Goal: Task Accomplishment & Management: Use online tool/utility

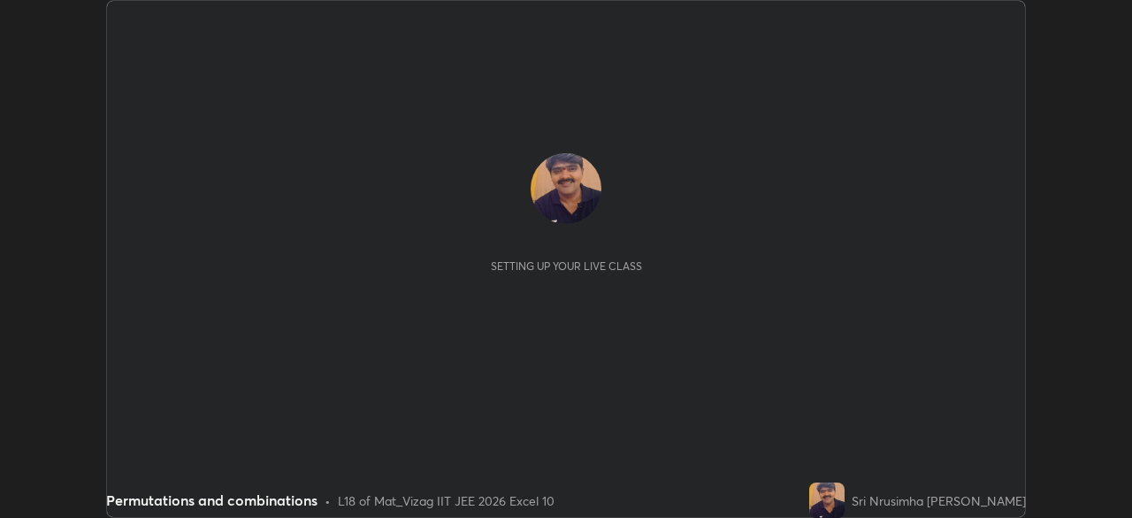
scroll to position [518, 1132]
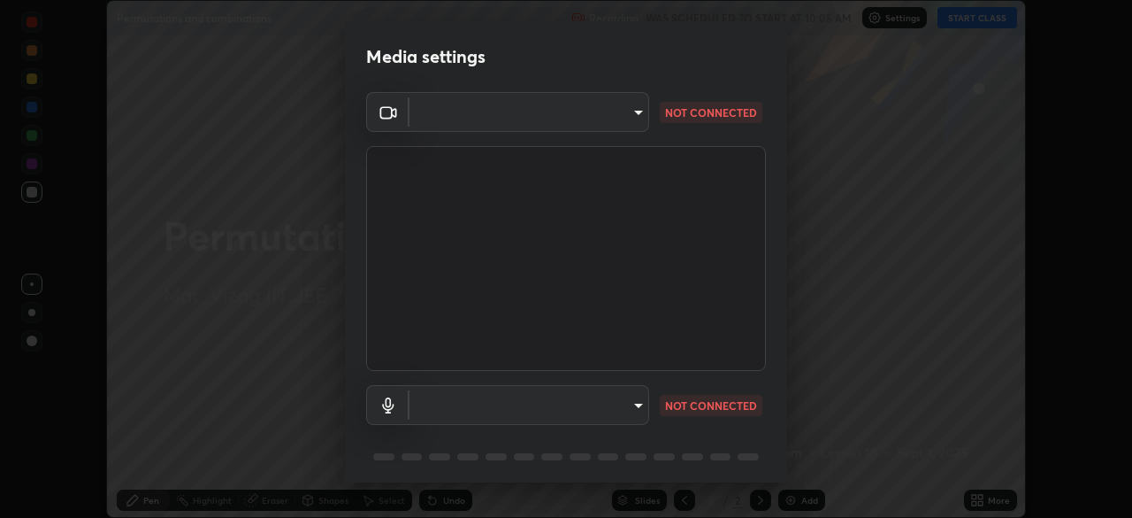
type input "b7708c8938eb645677ea8461e7e65ca52b5b38e867a8e1cbb7878e4040da6199"
type input "default"
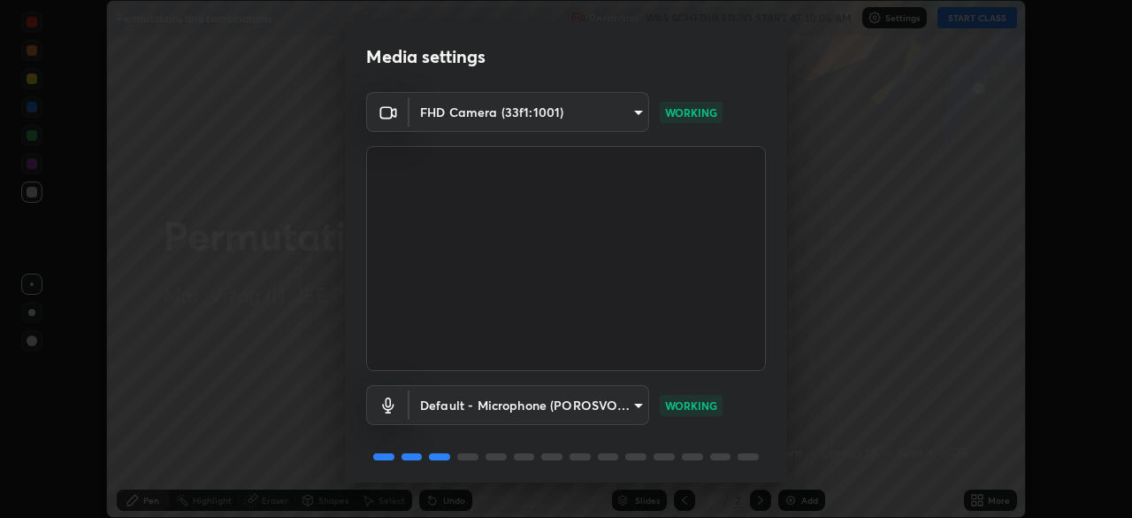
scroll to position [63, 0]
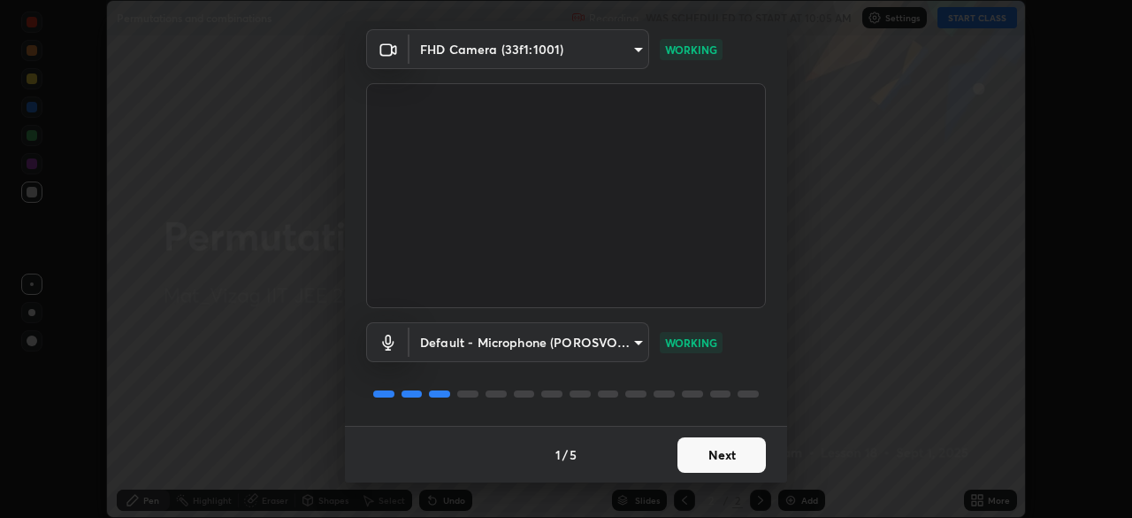
click at [717, 446] on button "Next" at bounding box center [722, 454] width 88 height 35
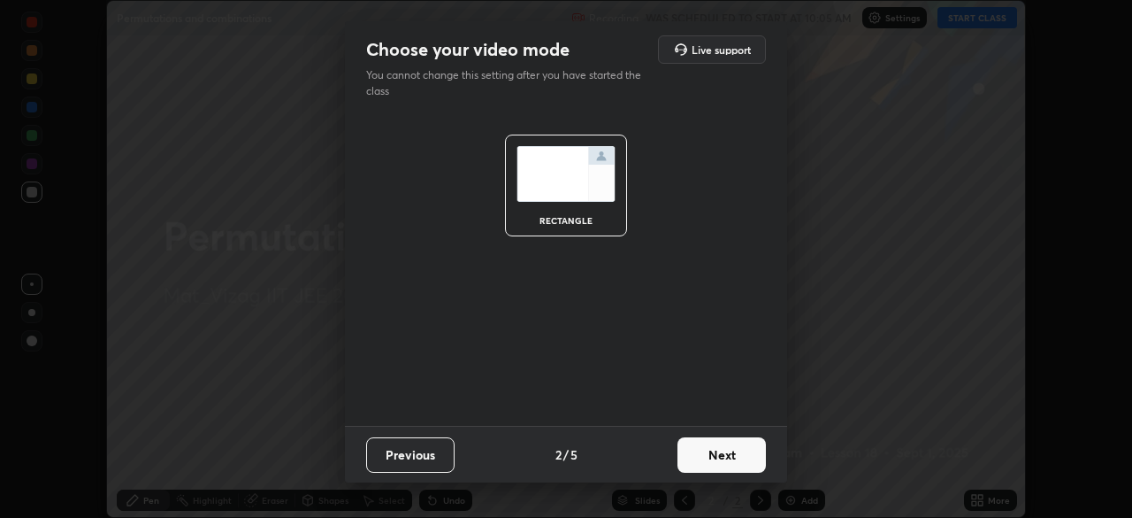
scroll to position [0, 0]
click at [727, 462] on button "Next" at bounding box center [722, 454] width 88 height 35
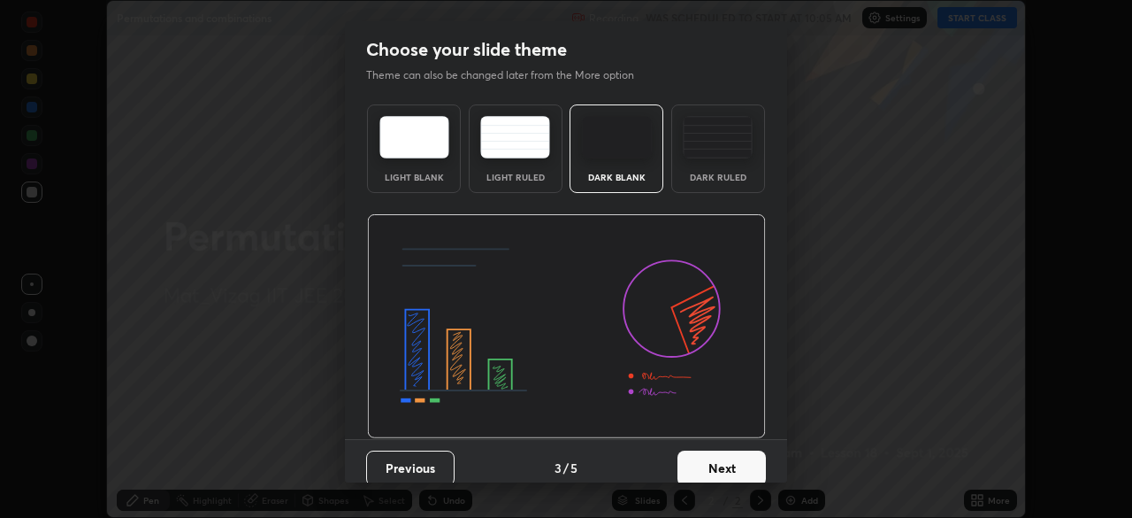
click at [726, 459] on button "Next" at bounding box center [722, 467] width 88 height 35
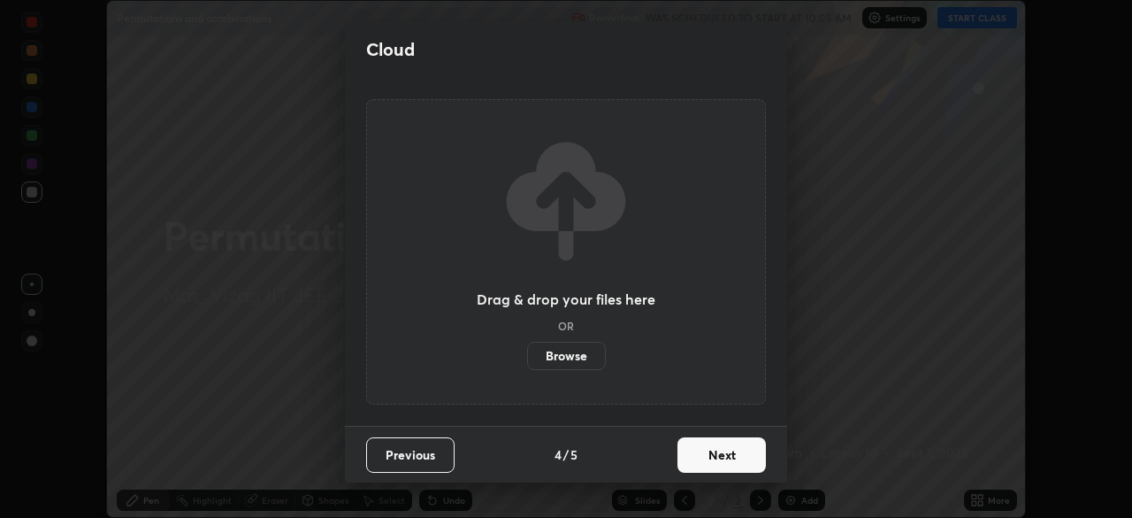
click at [727, 456] on button "Next" at bounding box center [722, 454] width 88 height 35
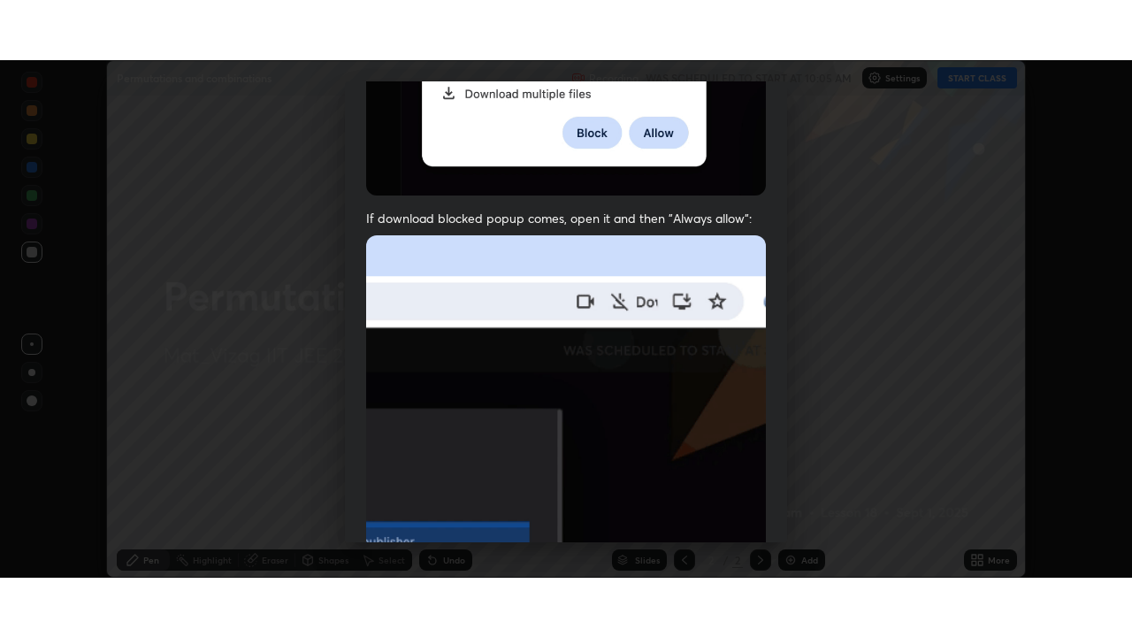
scroll to position [424, 0]
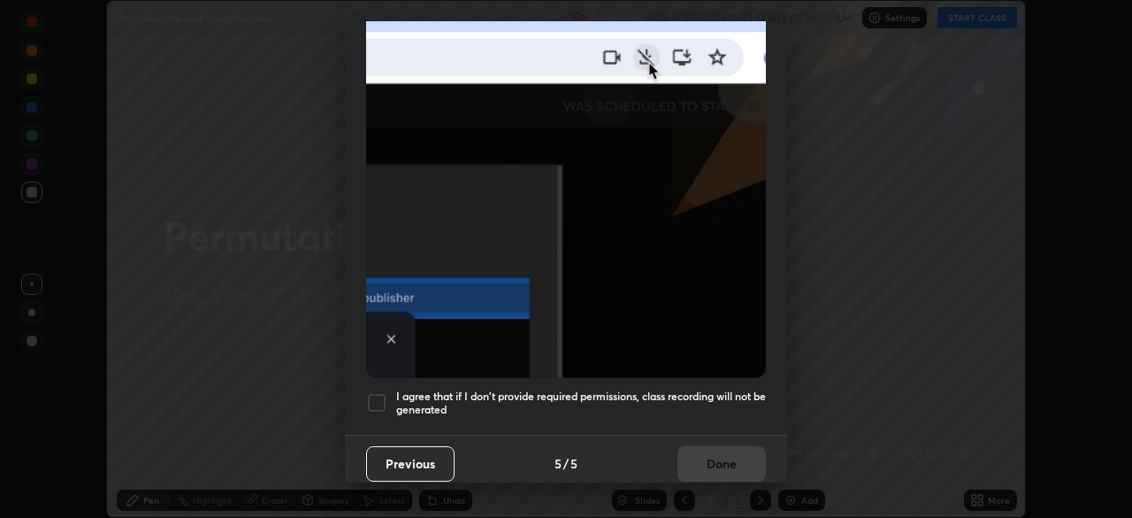
click at [387, 392] on div "I agree that if I don't provide required permissions, class recording will not …" at bounding box center [566, 402] width 400 height 21
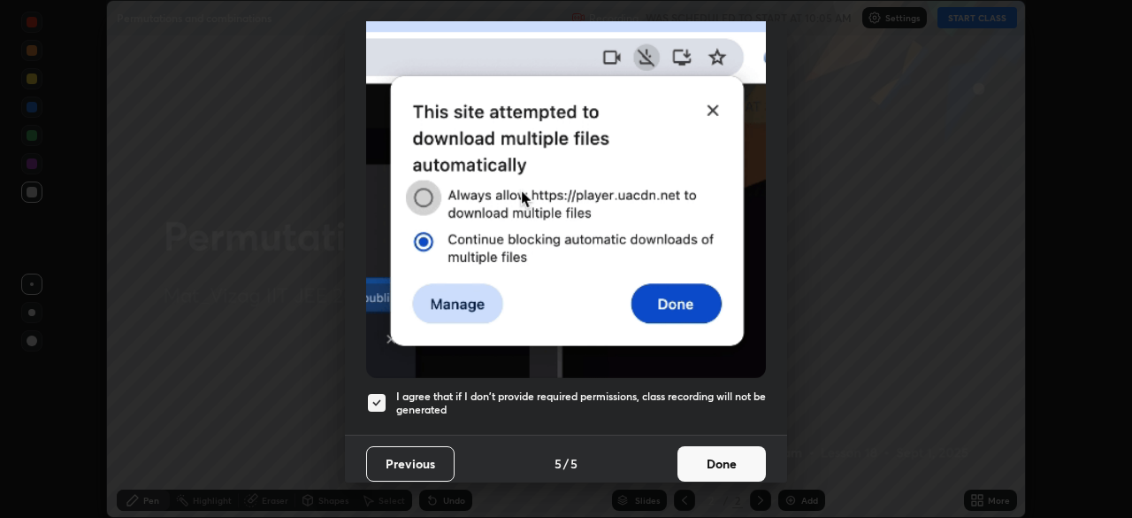
click at [717, 456] on button "Done" at bounding box center [722, 463] width 88 height 35
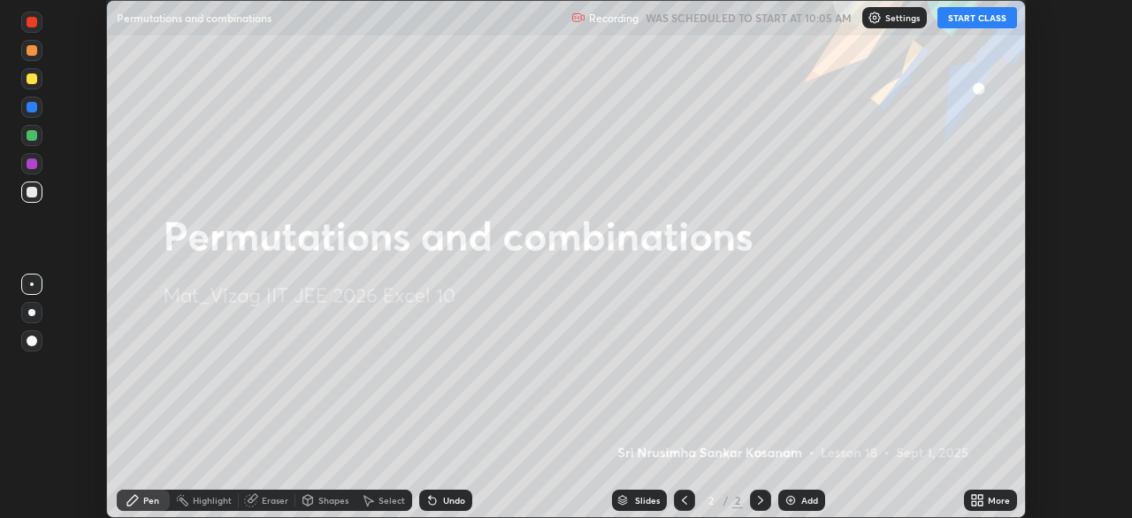
click at [988, 502] on div "More" at bounding box center [999, 499] width 22 height 9
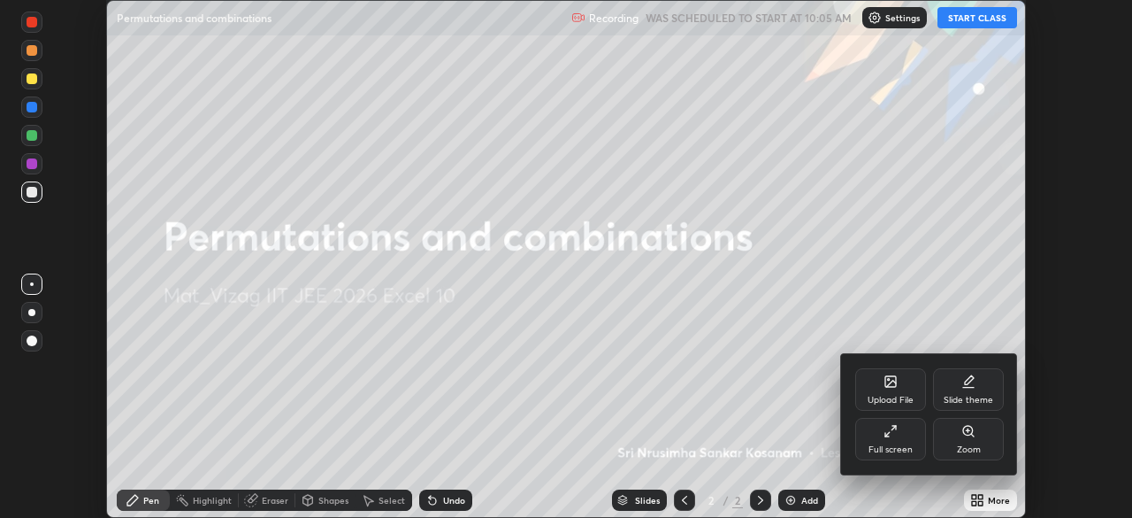
click at [886, 445] on div "Full screen" at bounding box center [891, 449] width 44 height 9
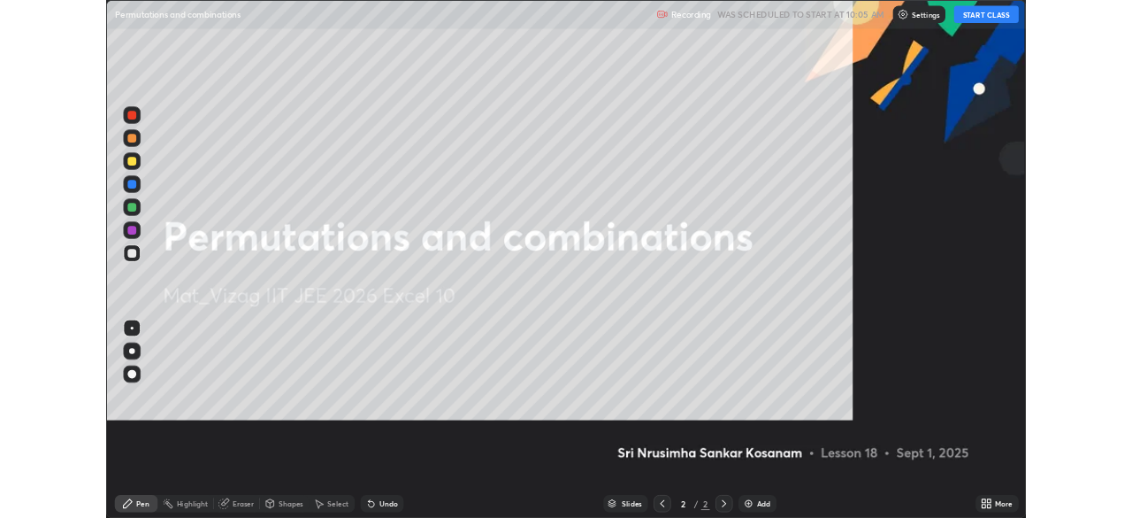
scroll to position [637, 1132]
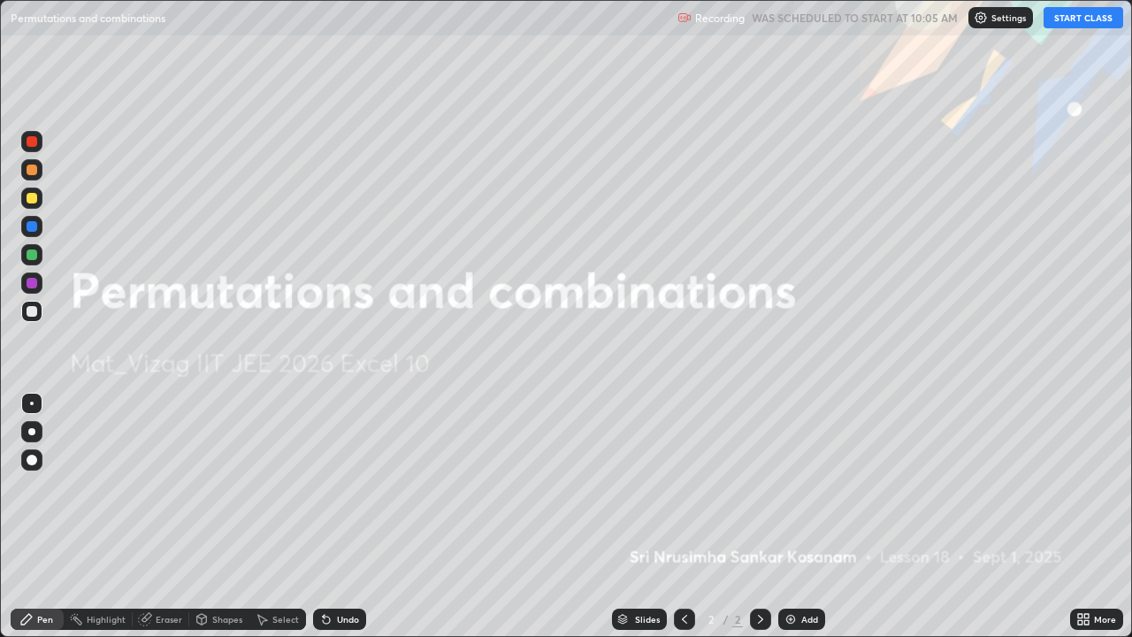
click at [1080, 20] on button "START CLASS" at bounding box center [1084, 17] width 80 height 21
click at [803, 517] on div "Add" at bounding box center [809, 619] width 17 height 9
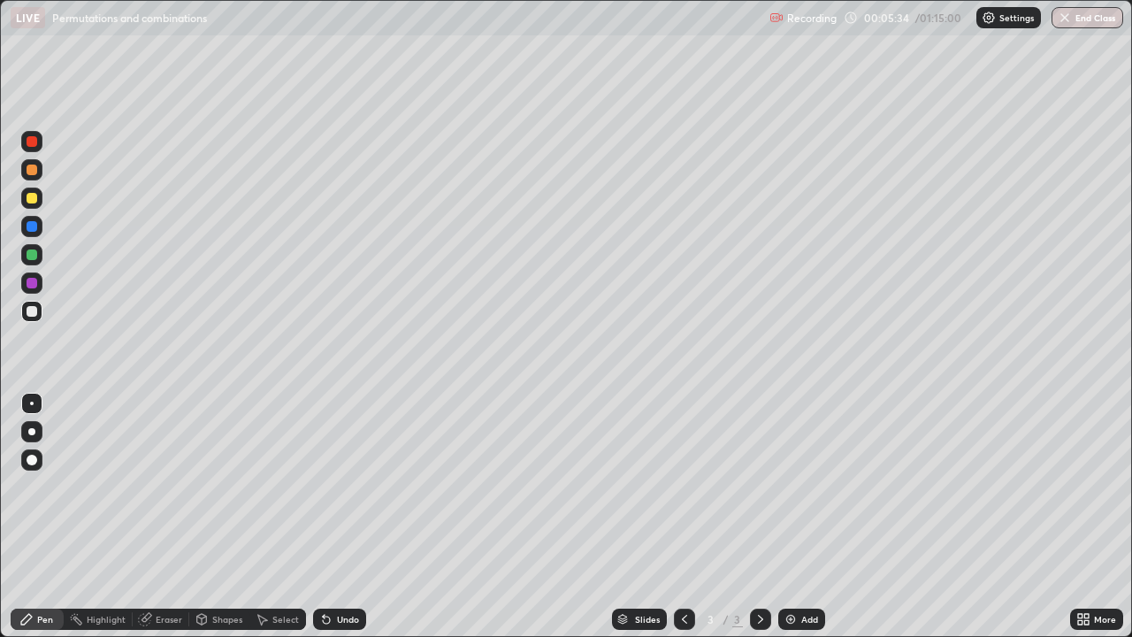
click at [796, 517] on div "Add" at bounding box center [801, 619] width 47 height 21
click at [683, 517] on icon at bounding box center [685, 619] width 14 height 14
click at [805, 517] on div "Add" at bounding box center [809, 619] width 17 height 9
click at [342, 517] on div "Undo" at bounding box center [348, 619] width 22 height 9
click at [802, 517] on div "Add" at bounding box center [809, 619] width 17 height 9
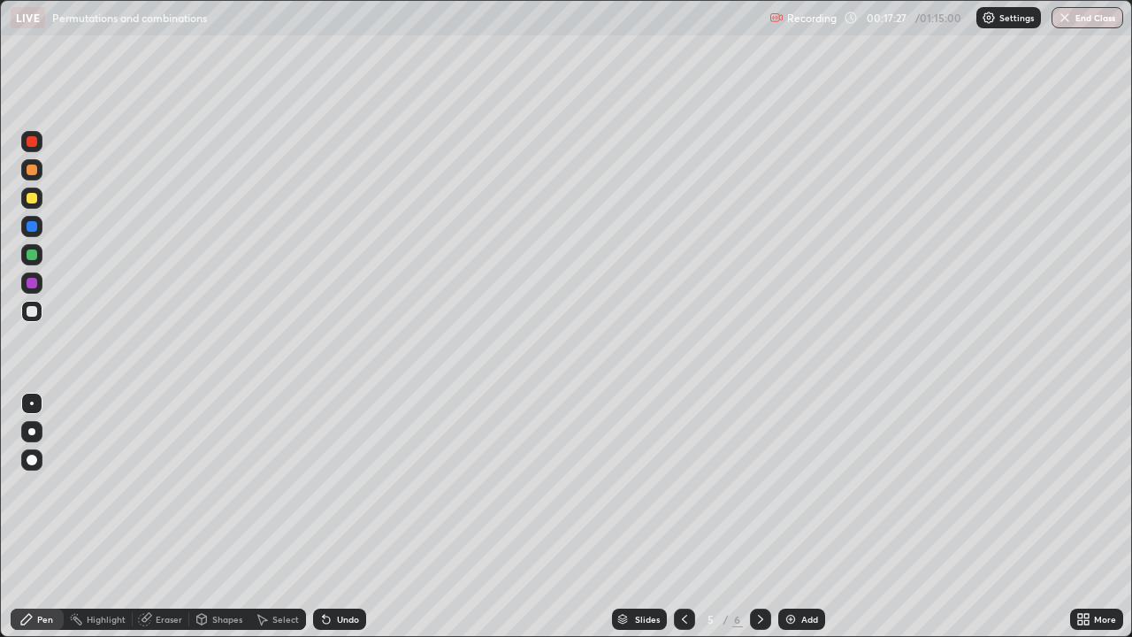
click at [341, 517] on div "Undo" at bounding box center [348, 619] width 22 height 9
click at [340, 517] on div "Undo" at bounding box center [348, 619] width 22 height 9
click at [339, 517] on div "Undo" at bounding box center [348, 619] width 22 height 9
click at [338, 517] on div "Undo" at bounding box center [339, 619] width 53 height 21
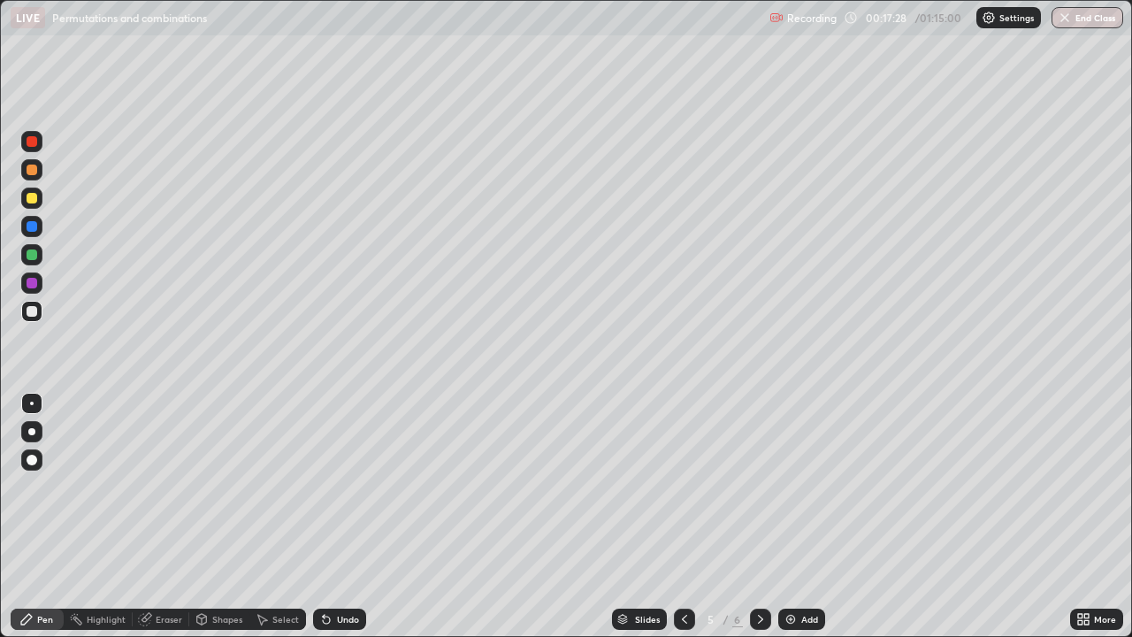
click at [335, 517] on div "Undo" at bounding box center [339, 619] width 53 height 21
click at [683, 517] on icon at bounding box center [685, 619] width 14 height 14
click at [153, 517] on div "Eraser" at bounding box center [161, 619] width 57 height 21
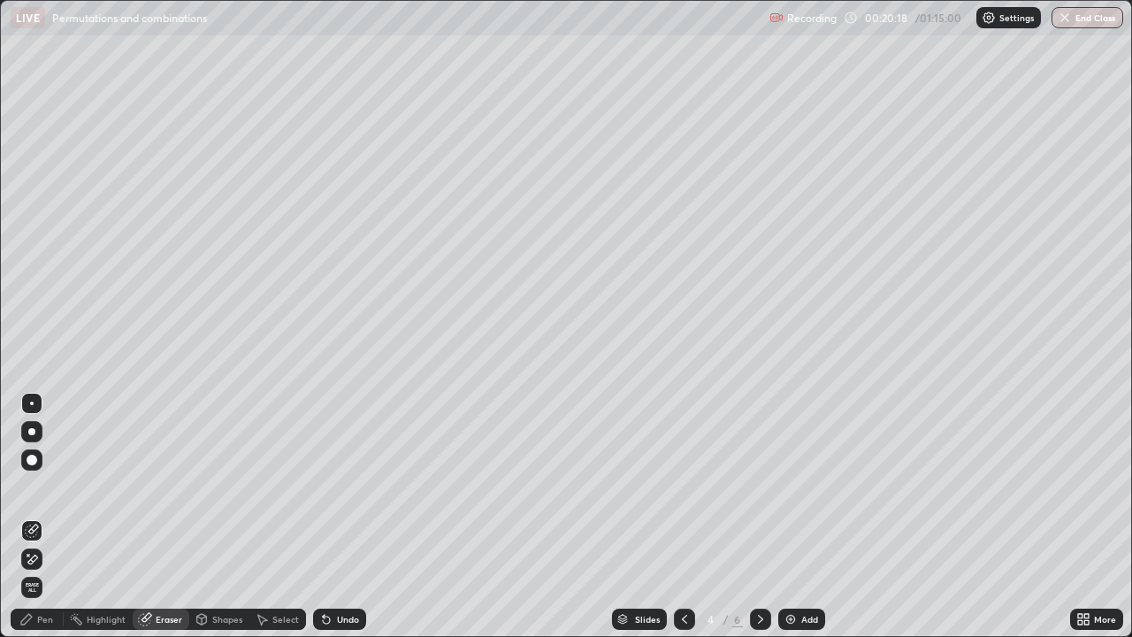
click at [31, 517] on icon at bounding box center [33, 559] width 10 height 9
click at [51, 517] on div "Pen" at bounding box center [45, 619] width 16 height 9
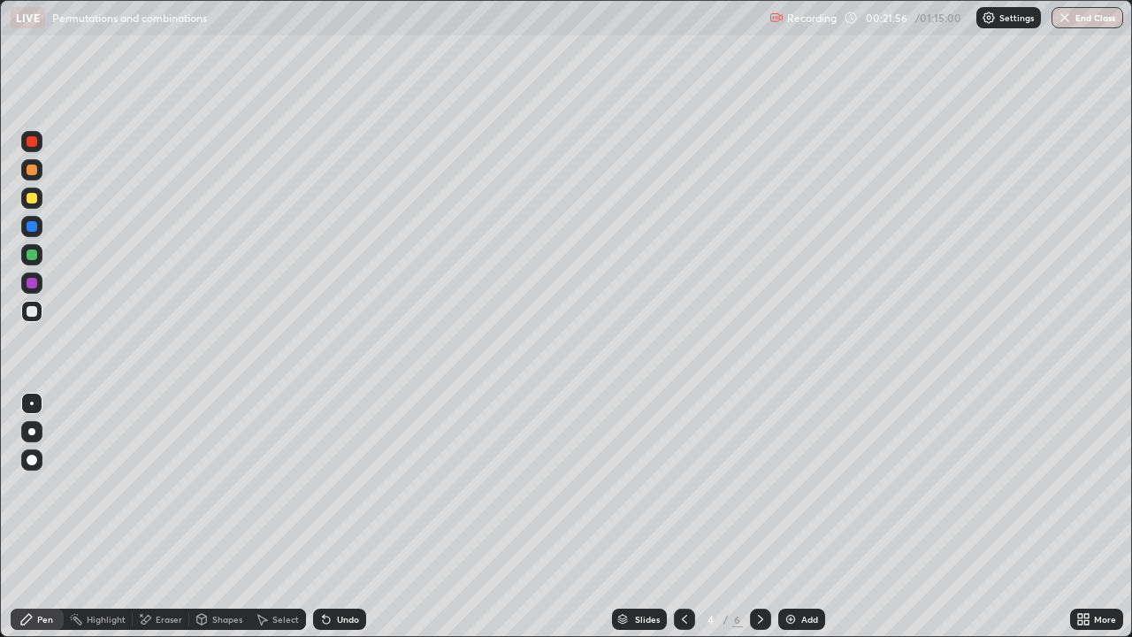
click at [757, 517] on icon at bounding box center [761, 619] width 14 height 14
click at [761, 517] on icon at bounding box center [760, 619] width 5 height 9
click at [683, 517] on icon at bounding box center [685, 619] width 14 height 14
click at [801, 517] on div "Add" at bounding box center [809, 619] width 17 height 9
click at [344, 517] on div "Undo" at bounding box center [348, 619] width 22 height 9
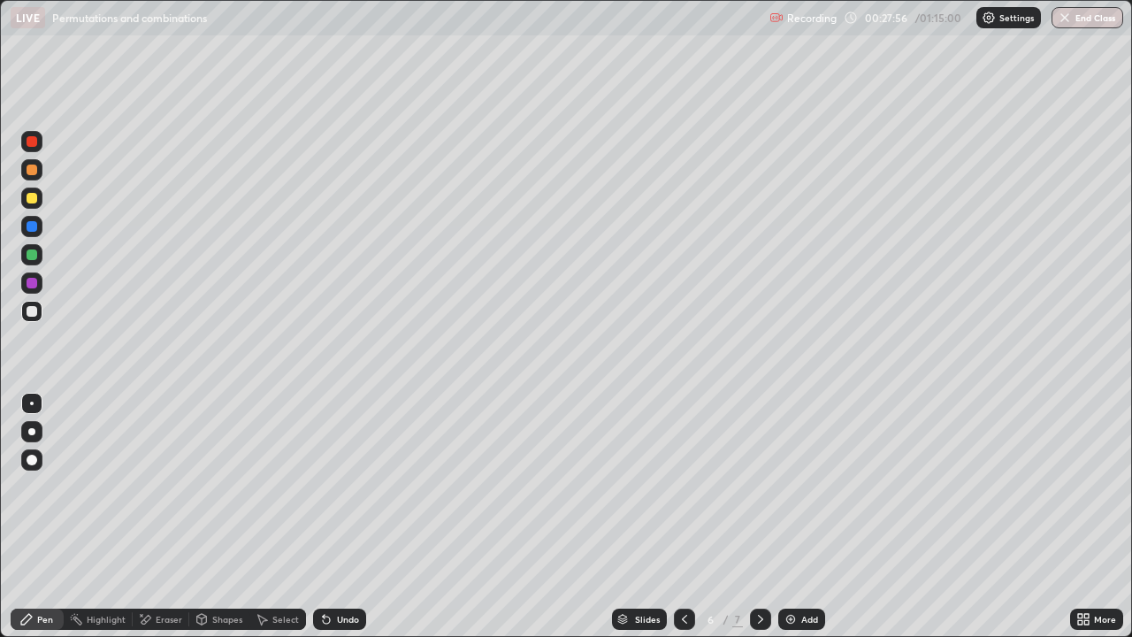
click at [348, 517] on div "Undo" at bounding box center [348, 619] width 22 height 9
click at [351, 517] on div "Undo" at bounding box center [348, 619] width 22 height 9
click at [356, 517] on div "Undo" at bounding box center [348, 619] width 22 height 9
click at [359, 517] on div "Undo" at bounding box center [339, 619] width 53 height 21
click at [360, 517] on div "Undo" at bounding box center [339, 619] width 53 height 21
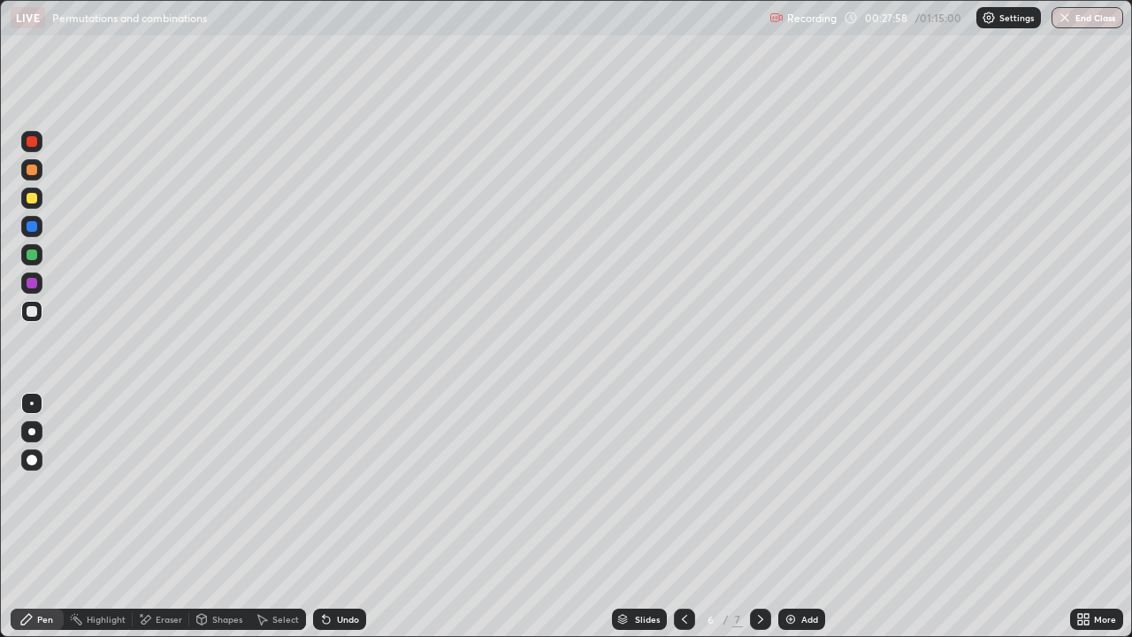
click at [361, 517] on div "Undo" at bounding box center [339, 619] width 53 height 21
click at [360, 517] on div "Undo" at bounding box center [339, 619] width 53 height 21
click at [358, 517] on div "Undo" at bounding box center [339, 619] width 53 height 21
click at [357, 517] on div "Undo" at bounding box center [339, 619] width 53 height 21
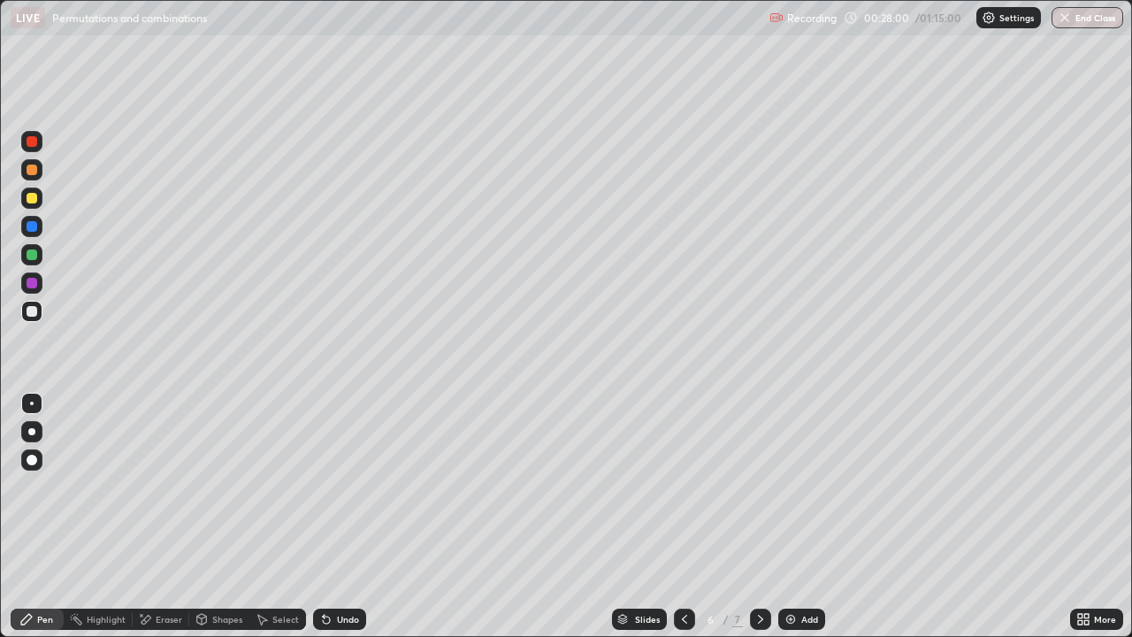
click at [357, 517] on div "Undo" at bounding box center [339, 619] width 53 height 21
click at [799, 517] on div "Add" at bounding box center [801, 619] width 47 height 21
click at [682, 517] on icon at bounding box center [684, 619] width 5 height 9
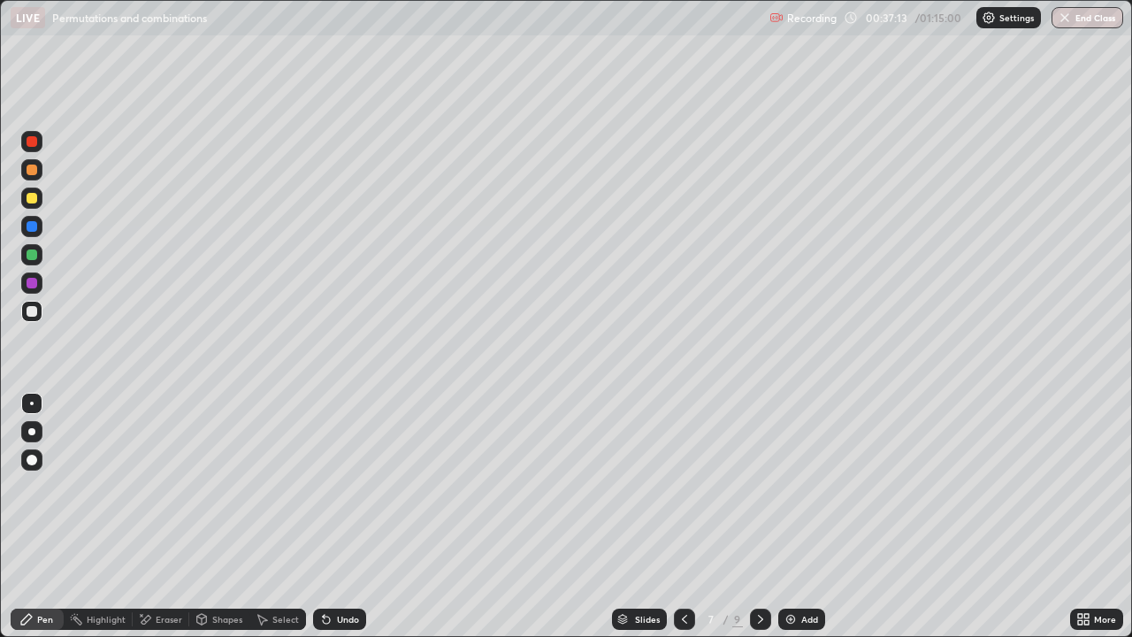
click at [756, 517] on icon at bounding box center [761, 619] width 14 height 14
click at [683, 517] on icon at bounding box center [685, 619] width 14 height 14
click at [762, 517] on icon at bounding box center [761, 619] width 14 height 14
click at [681, 517] on div at bounding box center [684, 619] width 21 height 21
click at [758, 517] on icon at bounding box center [760, 619] width 5 height 9
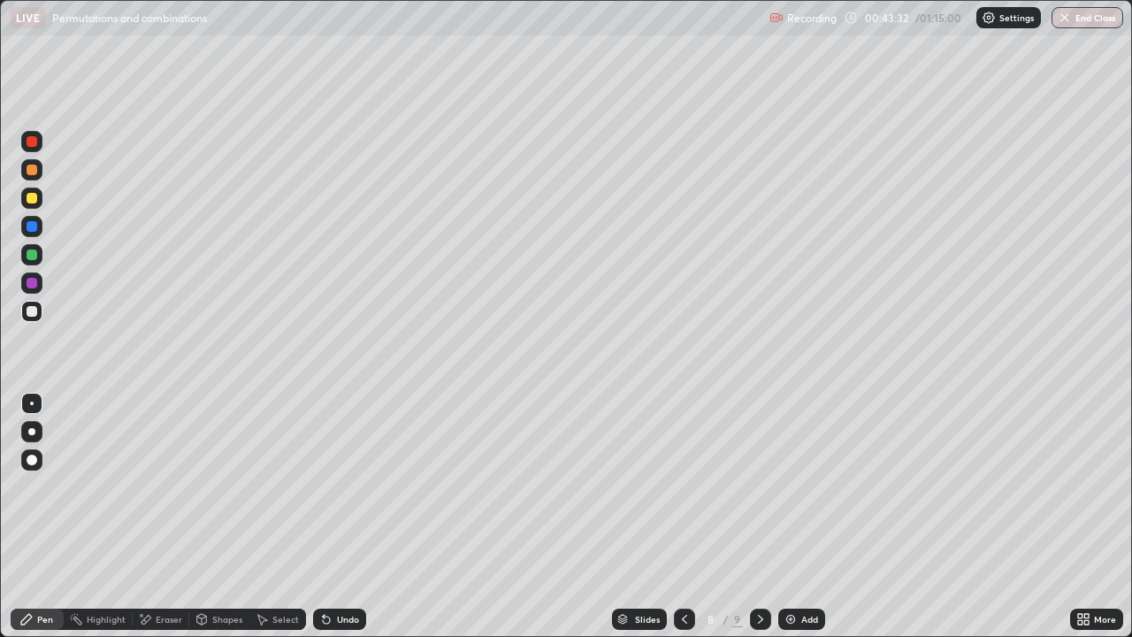
click at [759, 517] on icon at bounding box center [761, 619] width 14 height 14
click at [751, 517] on div at bounding box center [760, 619] width 21 height 21
click at [759, 517] on icon at bounding box center [761, 619] width 14 height 14
click at [761, 517] on icon at bounding box center [761, 619] width 14 height 14
click at [690, 517] on div at bounding box center [684, 619] width 21 height 21
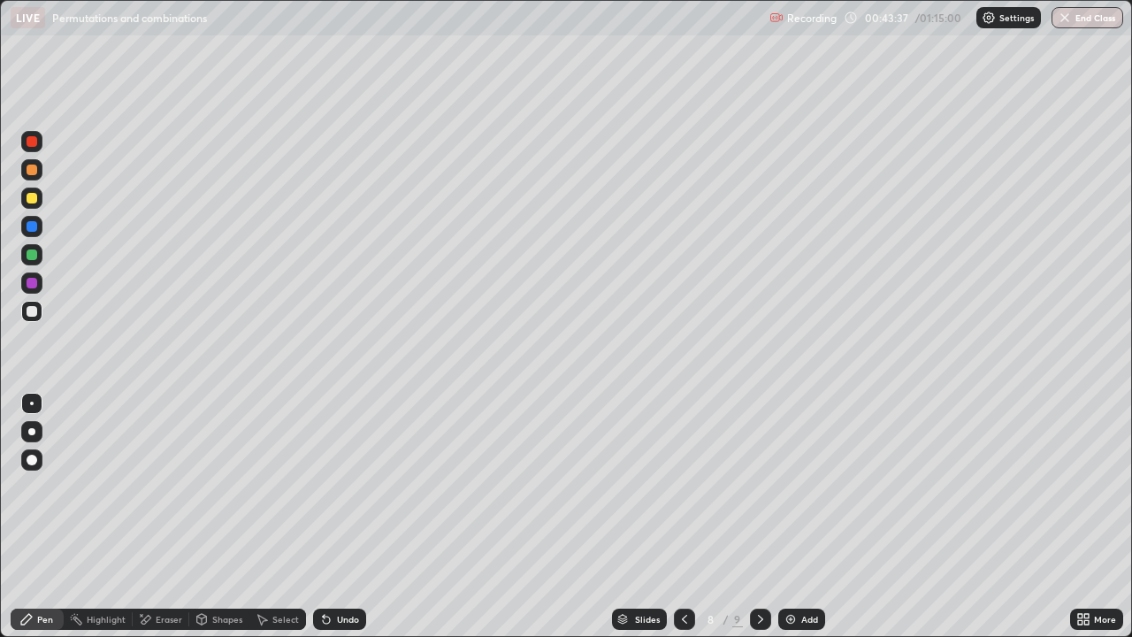
click at [683, 517] on icon at bounding box center [685, 619] width 14 height 14
click at [760, 517] on div at bounding box center [760, 619] width 21 height 21
click at [683, 517] on div at bounding box center [684, 619] width 21 height 21
click at [147, 517] on icon at bounding box center [147, 619] width 10 height 9
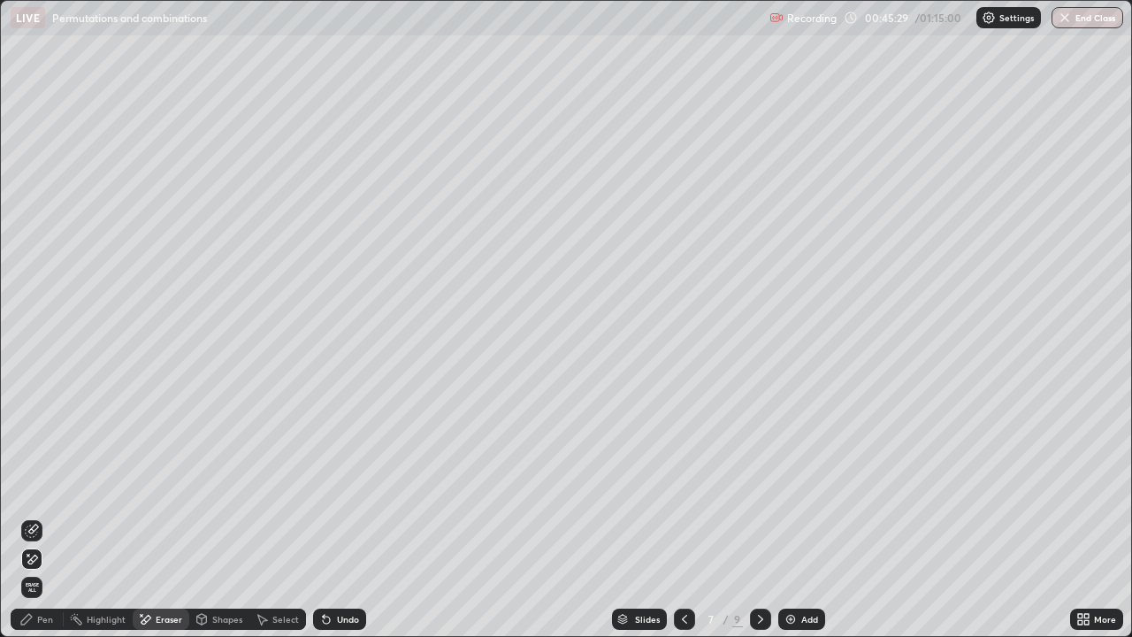
click at [1106, 15] on button "End Class" at bounding box center [1088, 17] width 72 height 21
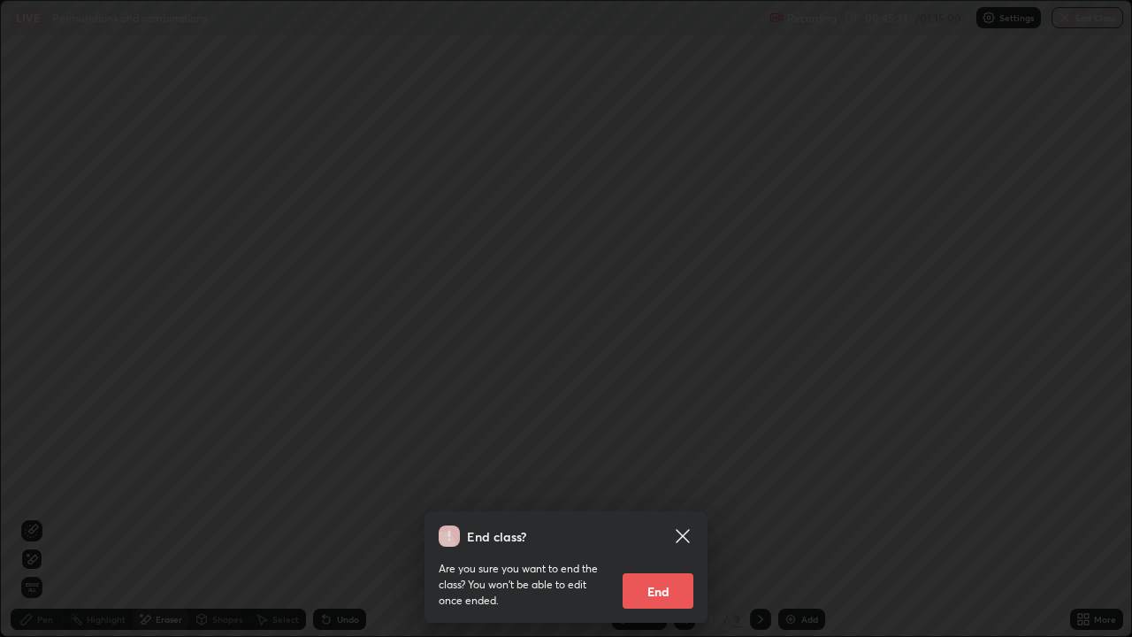
click at [677, 517] on button "End" at bounding box center [658, 590] width 71 height 35
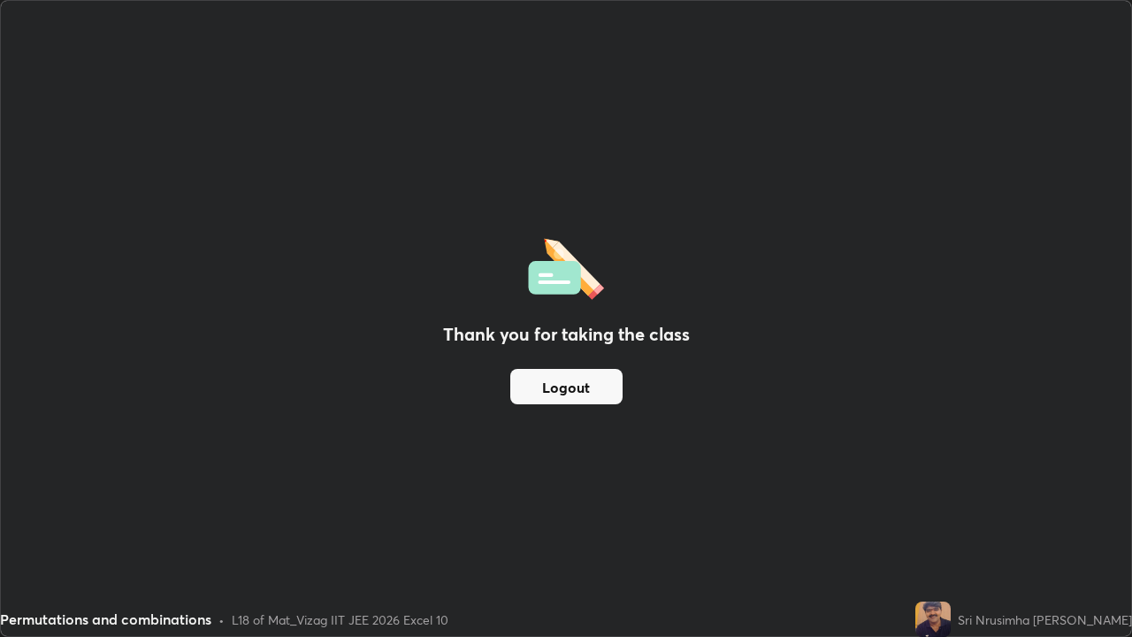
click at [594, 389] on button "Logout" at bounding box center [566, 386] width 112 height 35
click at [593, 380] on button "Logout" at bounding box center [566, 386] width 112 height 35
click at [593, 386] on button "Logout" at bounding box center [566, 386] width 112 height 35
click at [598, 380] on button "Logout" at bounding box center [566, 386] width 112 height 35
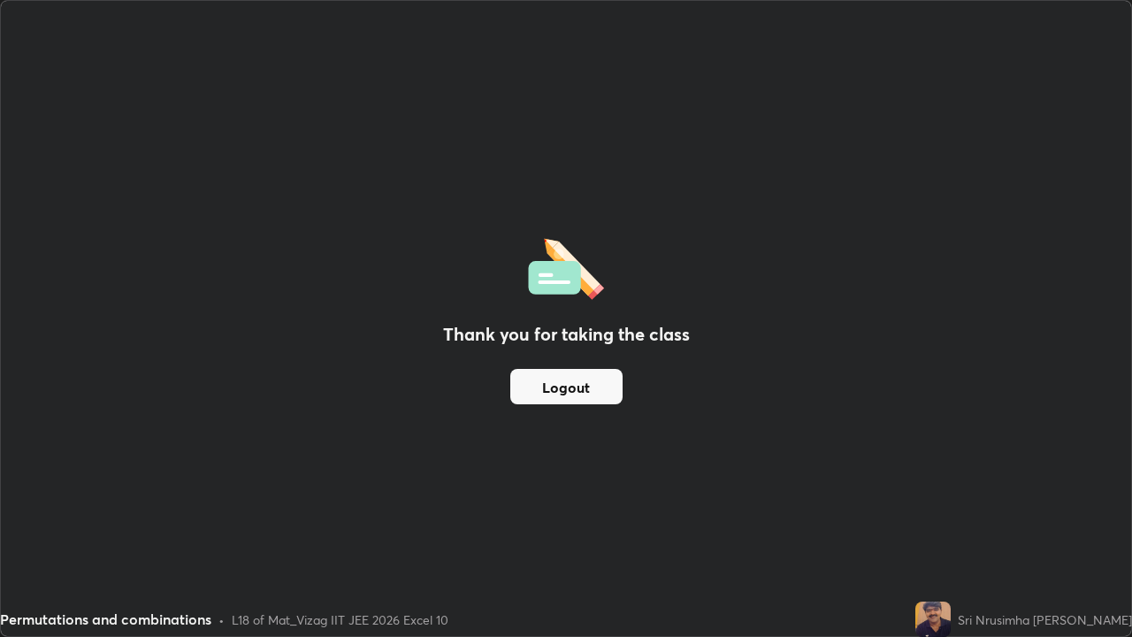
click at [560, 390] on button "Logout" at bounding box center [566, 386] width 112 height 35
click at [568, 385] on button "Logout" at bounding box center [566, 386] width 112 height 35
click at [569, 384] on button "Logout" at bounding box center [566, 386] width 112 height 35
click at [557, 385] on button "Logout" at bounding box center [566, 386] width 112 height 35
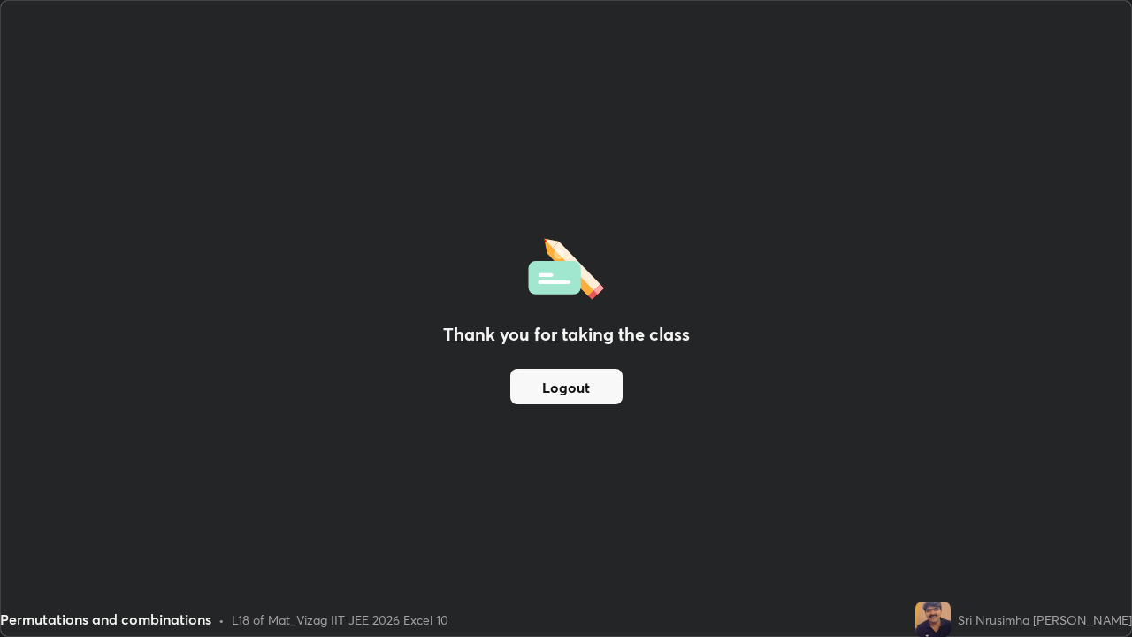
click at [557, 385] on button "Logout" at bounding box center [566, 386] width 112 height 35
click at [559, 386] on button "Logout" at bounding box center [566, 386] width 112 height 35
click at [554, 389] on button "Logout" at bounding box center [566, 386] width 112 height 35
click at [561, 385] on button "Logout" at bounding box center [566, 386] width 112 height 35
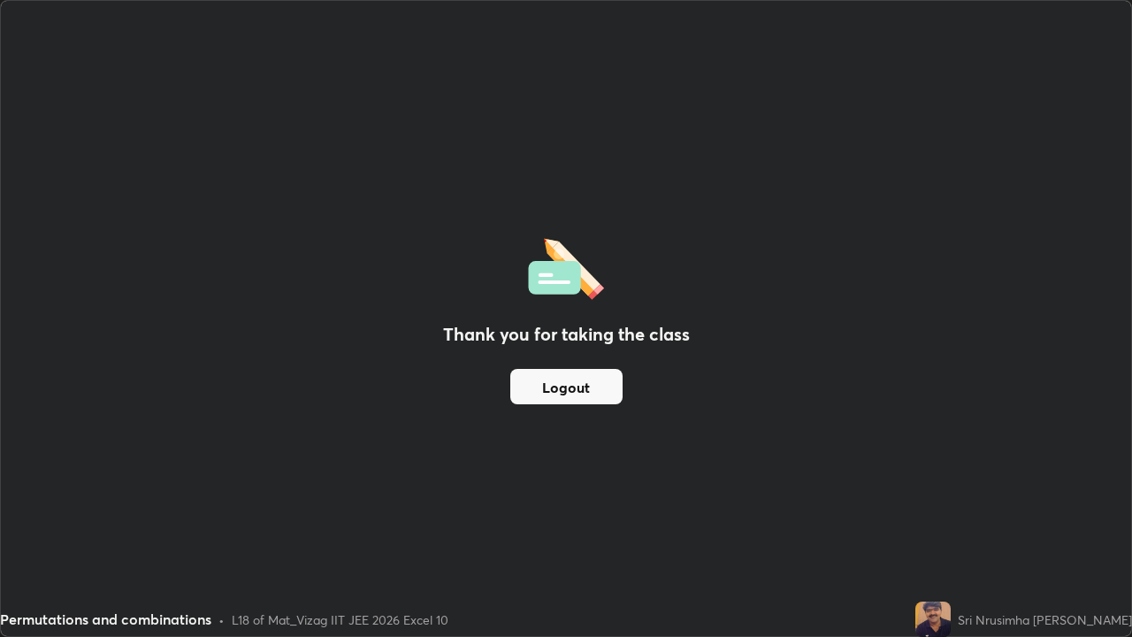
click at [814, 429] on div "Thank you for taking the class Logout" at bounding box center [566, 318] width 1131 height 635
click at [809, 380] on div "Thank you for taking the class Logout" at bounding box center [566, 318] width 1131 height 635
click at [811, 386] on div "Thank you for taking the class Logout" at bounding box center [566, 318] width 1131 height 635
click at [823, 402] on div "Thank you for taking the class Logout" at bounding box center [566, 318] width 1131 height 635
click at [970, 517] on div "Sri Nrusimha [PERSON_NAME]" at bounding box center [1045, 619] width 174 height 19
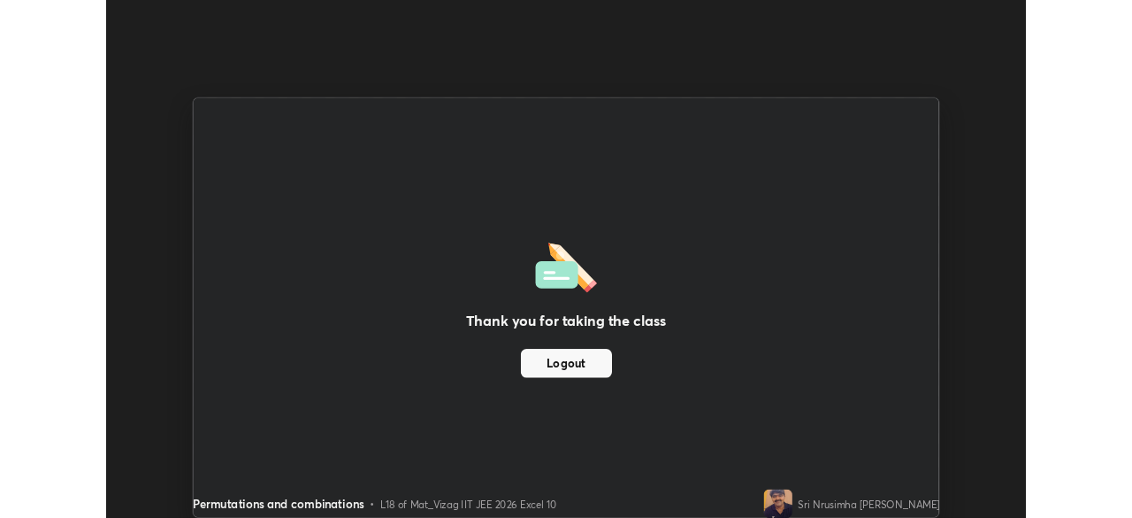
scroll to position [87945, 87330]
